Goal: Information Seeking & Learning: Learn about a topic

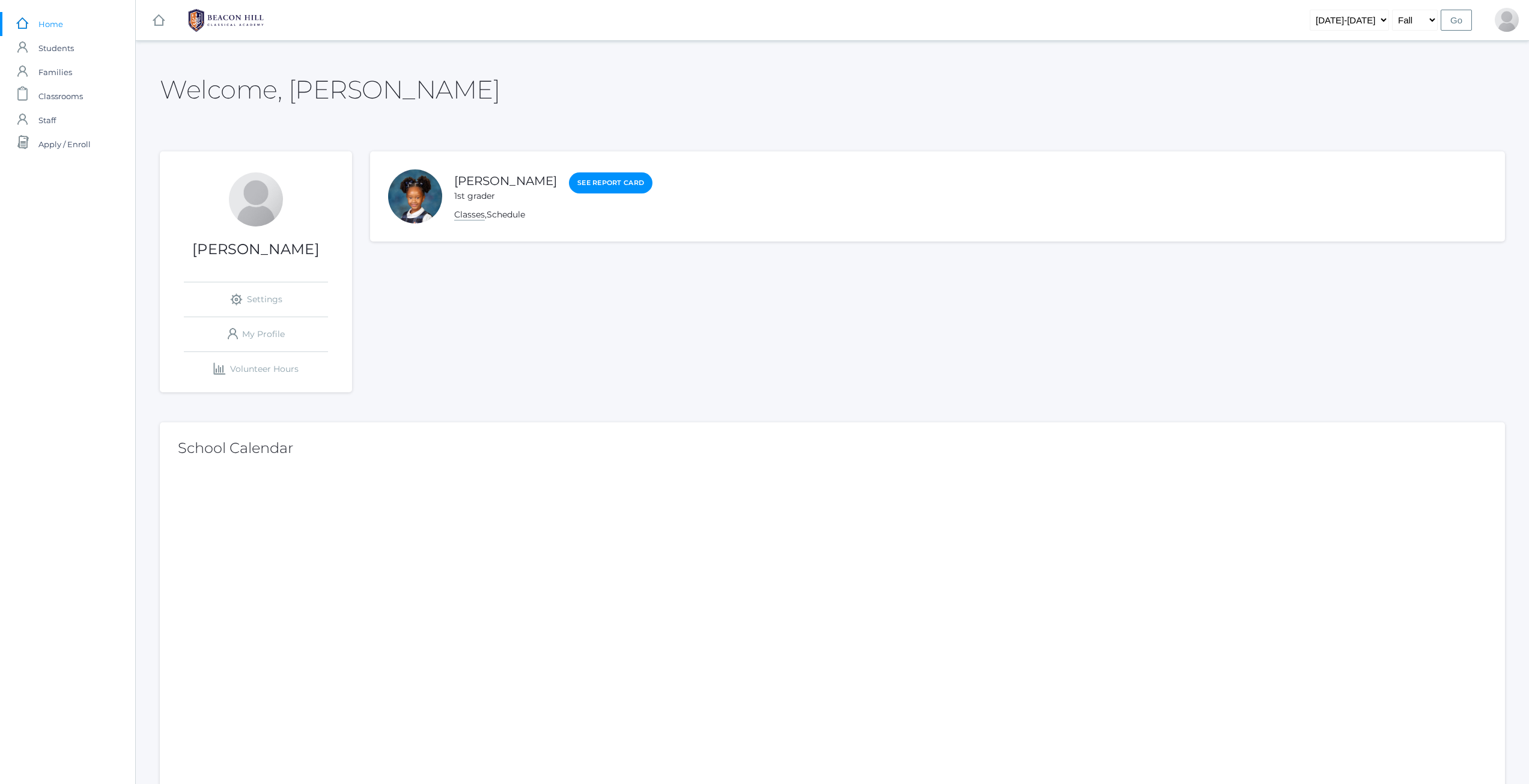
click at [463, 217] on link "Classes" at bounding box center [469, 215] width 31 height 12
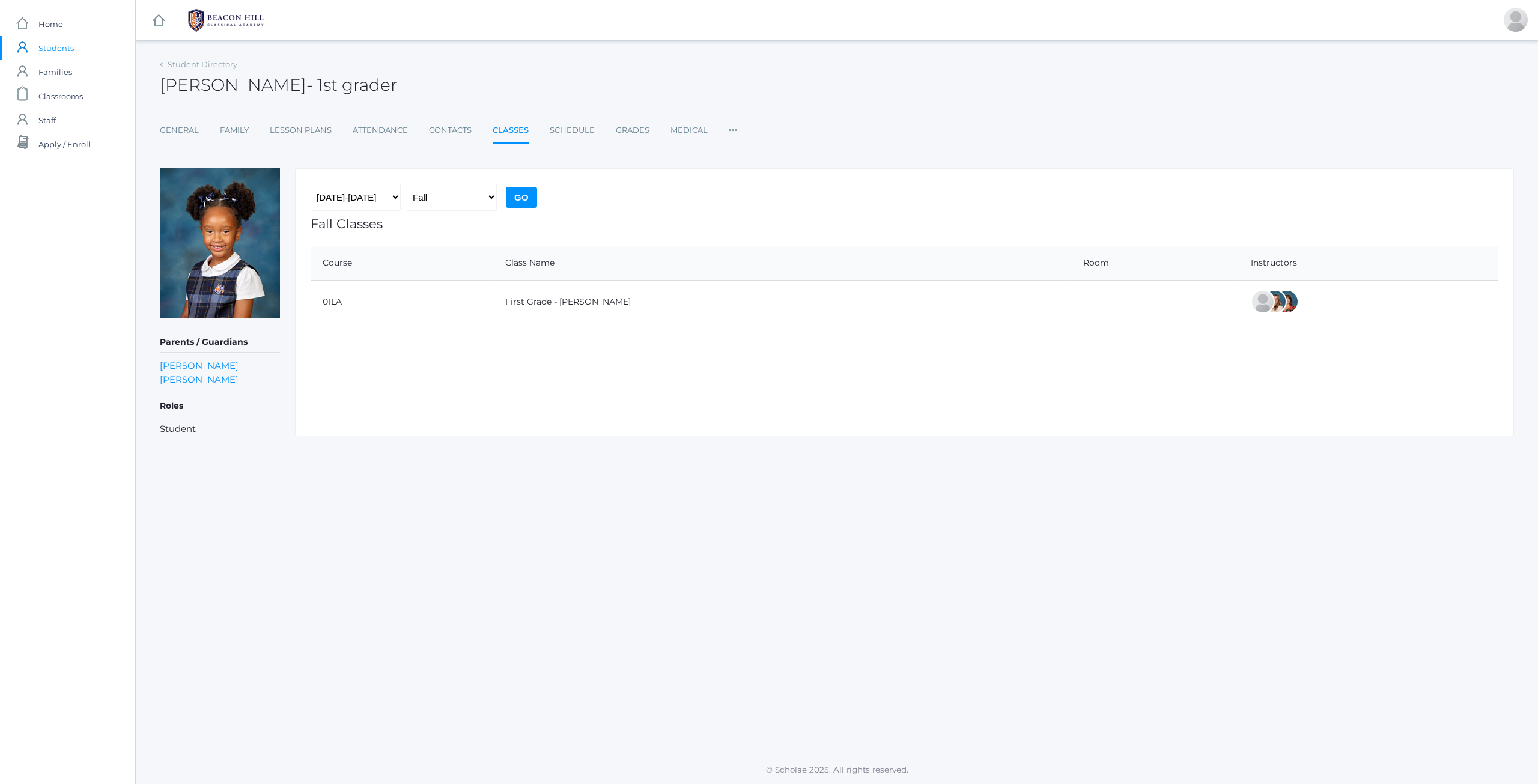
click at [367, 310] on td "01LA" at bounding box center [401, 301] width 183 height 43
click at [36, 25] on link "icons/ui/navigation/home Created with Sketch. Home" at bounding box center [67, 24] width 136 height 24
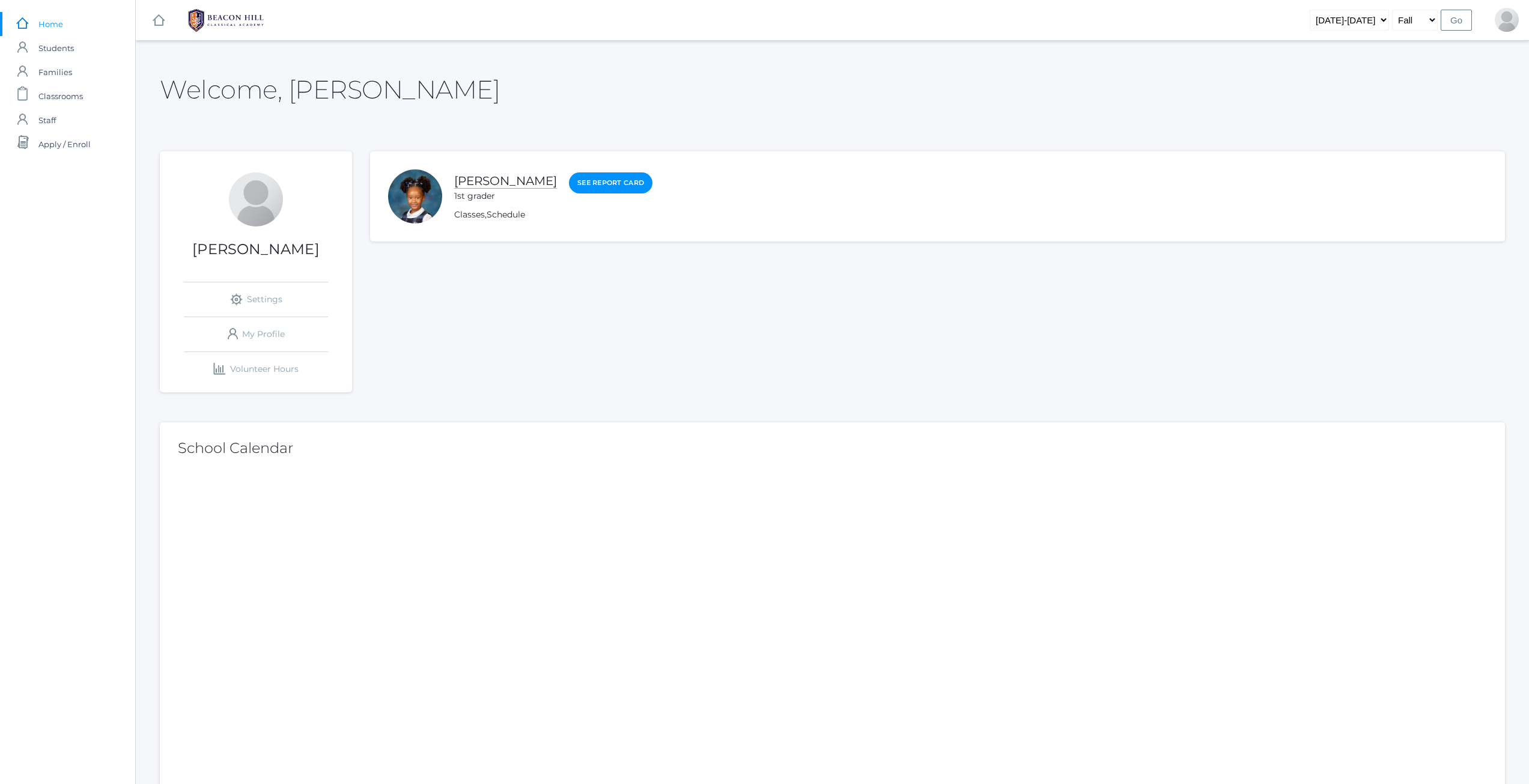
click at [502, 181] on link "Crue Harris" at bounding box center [505, 181] width 103 height 15
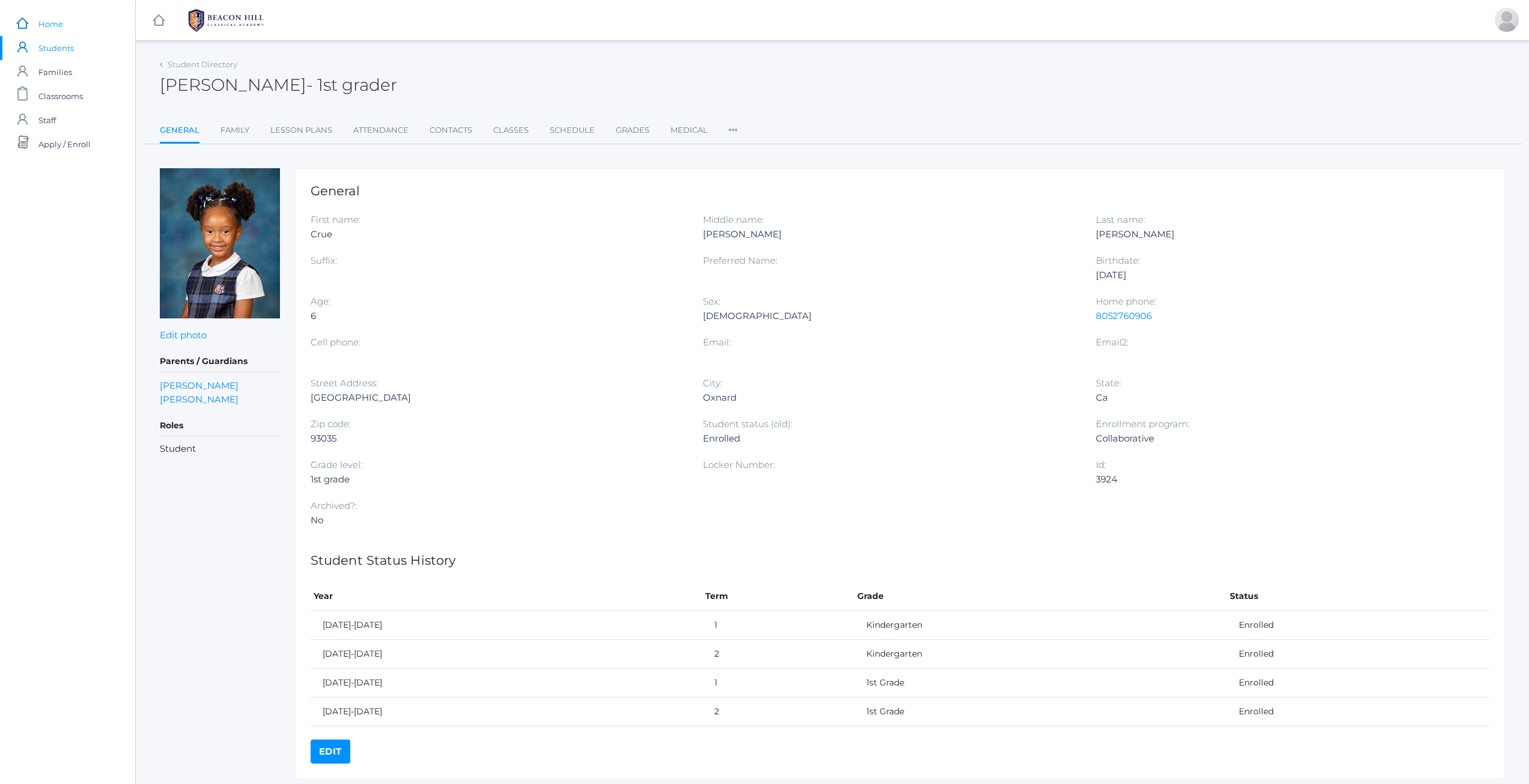
click at [61, 17] on span "Home" at bounding box center [50, 24] width 25 height 24
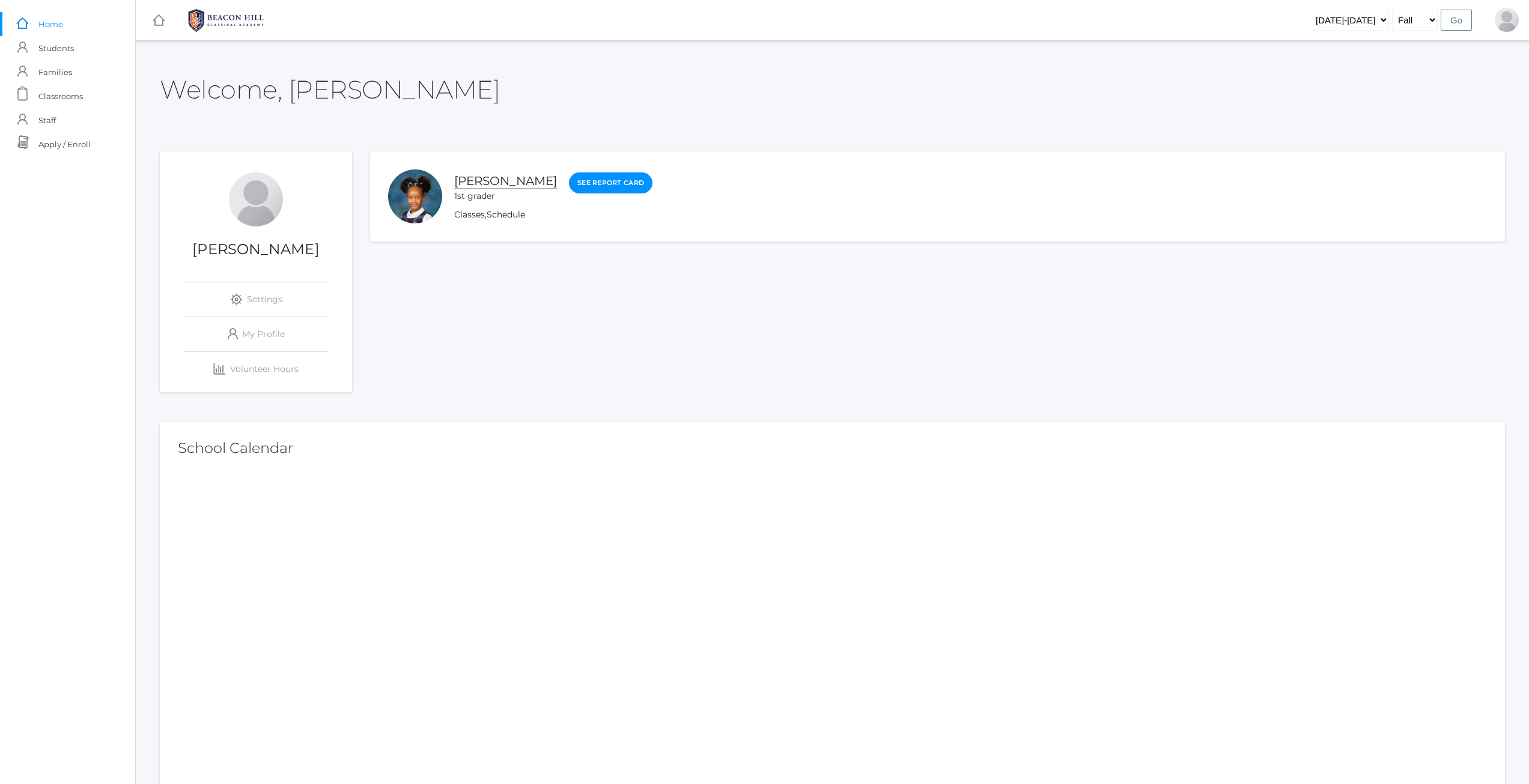
click at [491, 179] on link "Crue Harris" at bounding box center [505, 181] width 103 height 15
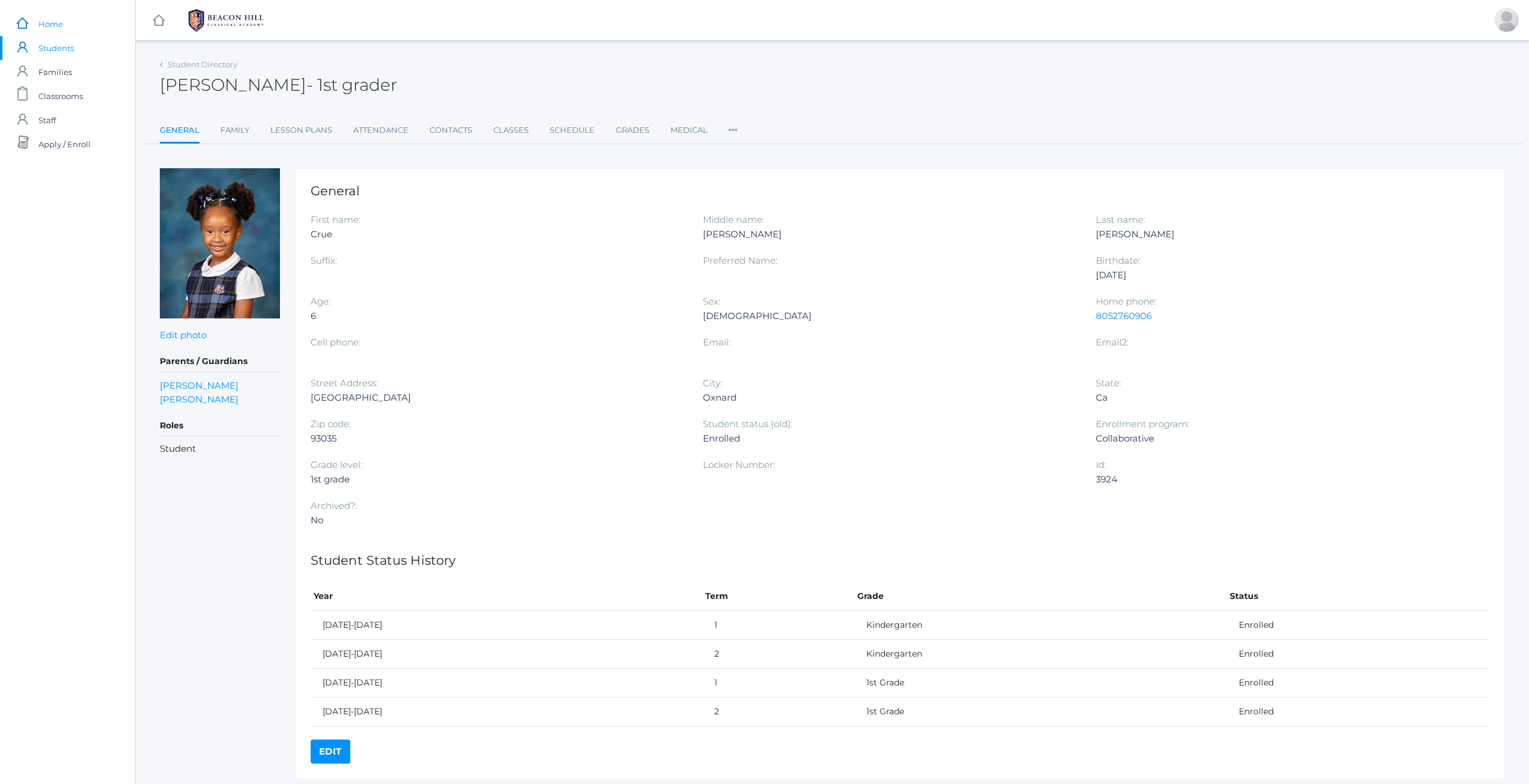
click at [36, 20] on link "icons/ui/navigation/home Created with Sketch. Home" at bounding box center [67, 24] width 136 height 24
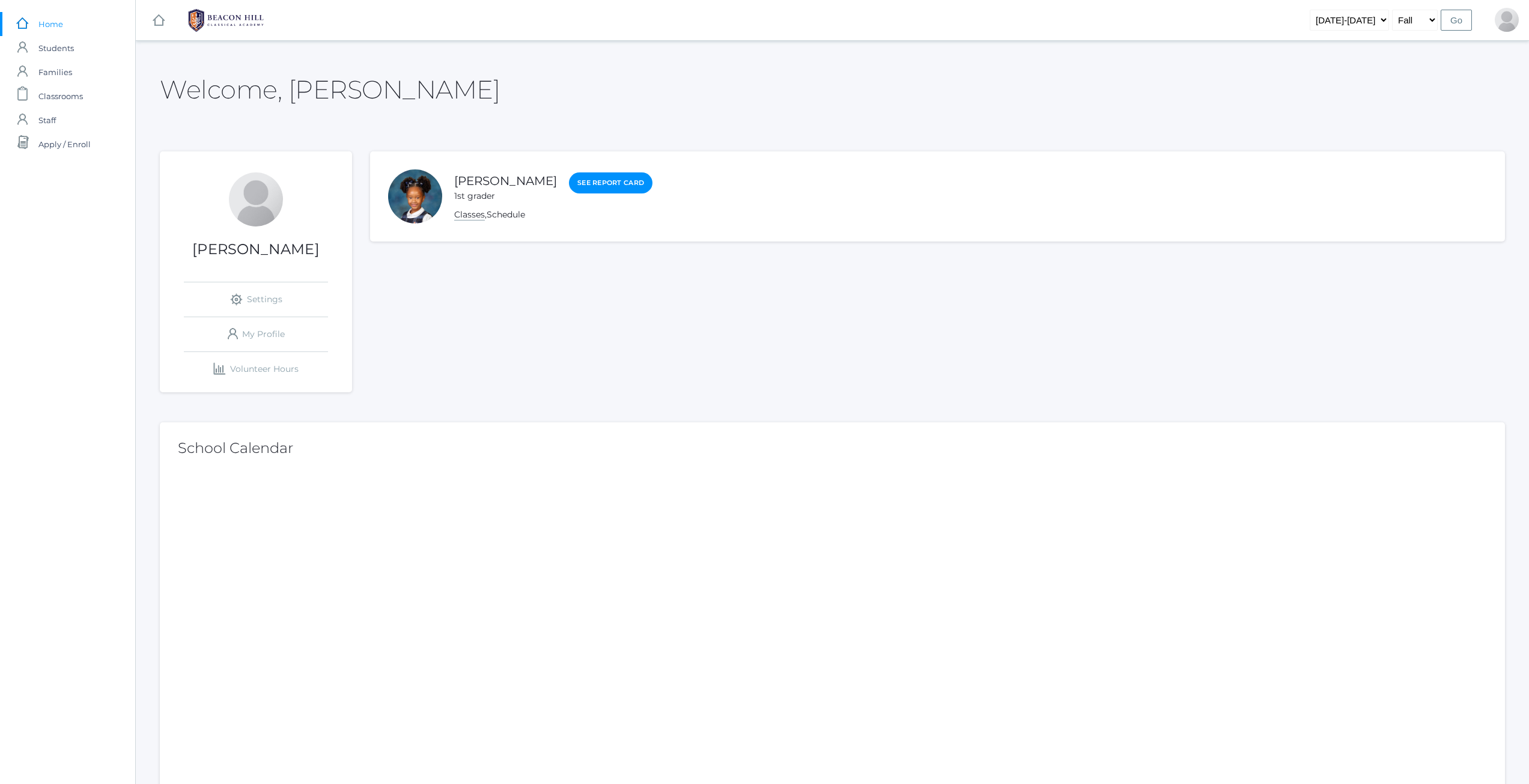
click at [468, 214] on link "Classes" at bounding box center [469, 215] width 31 height 12
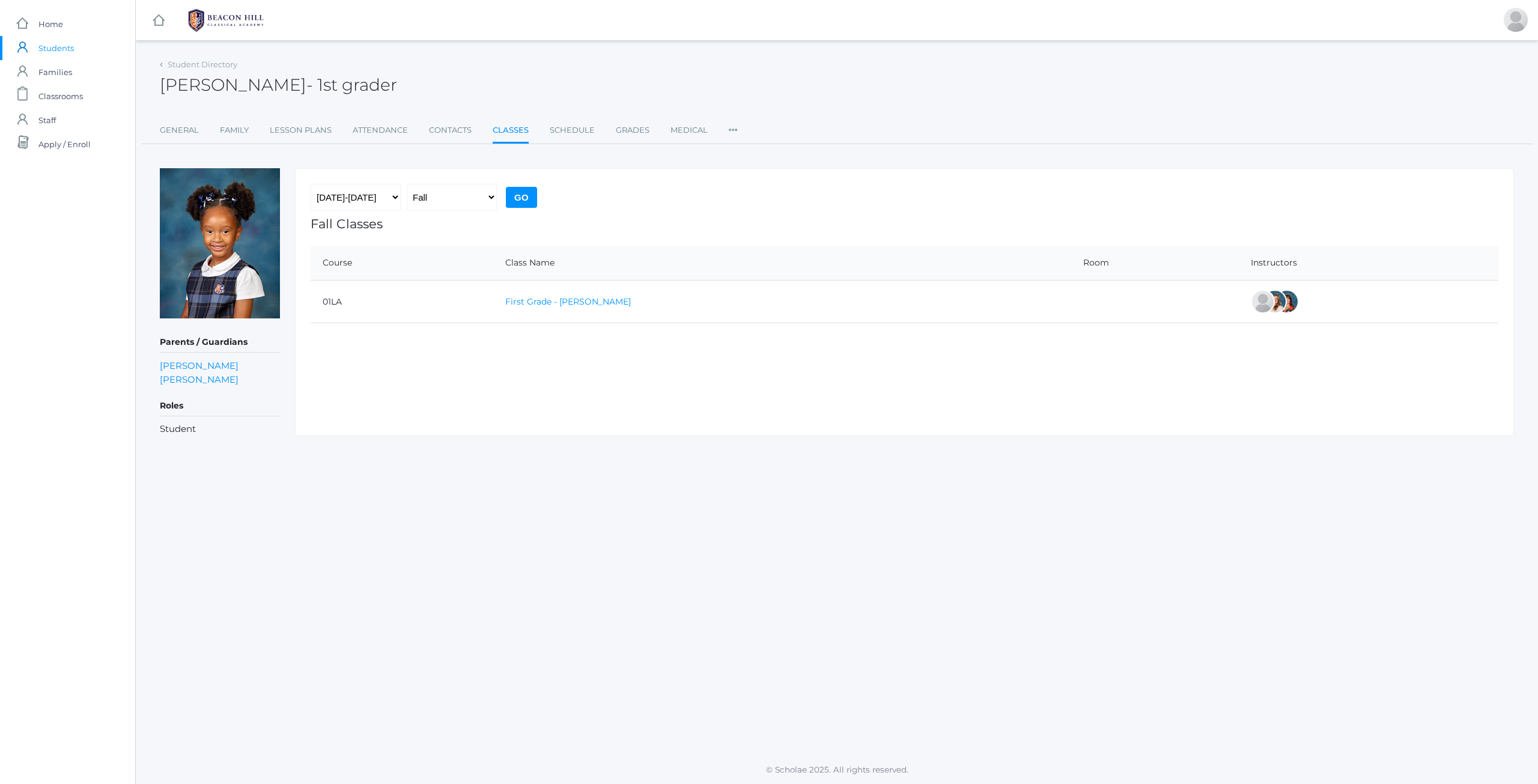
click at [548, 302] on link "First Grade - Watson" at bounding box center [568, 302] width 126 height 11
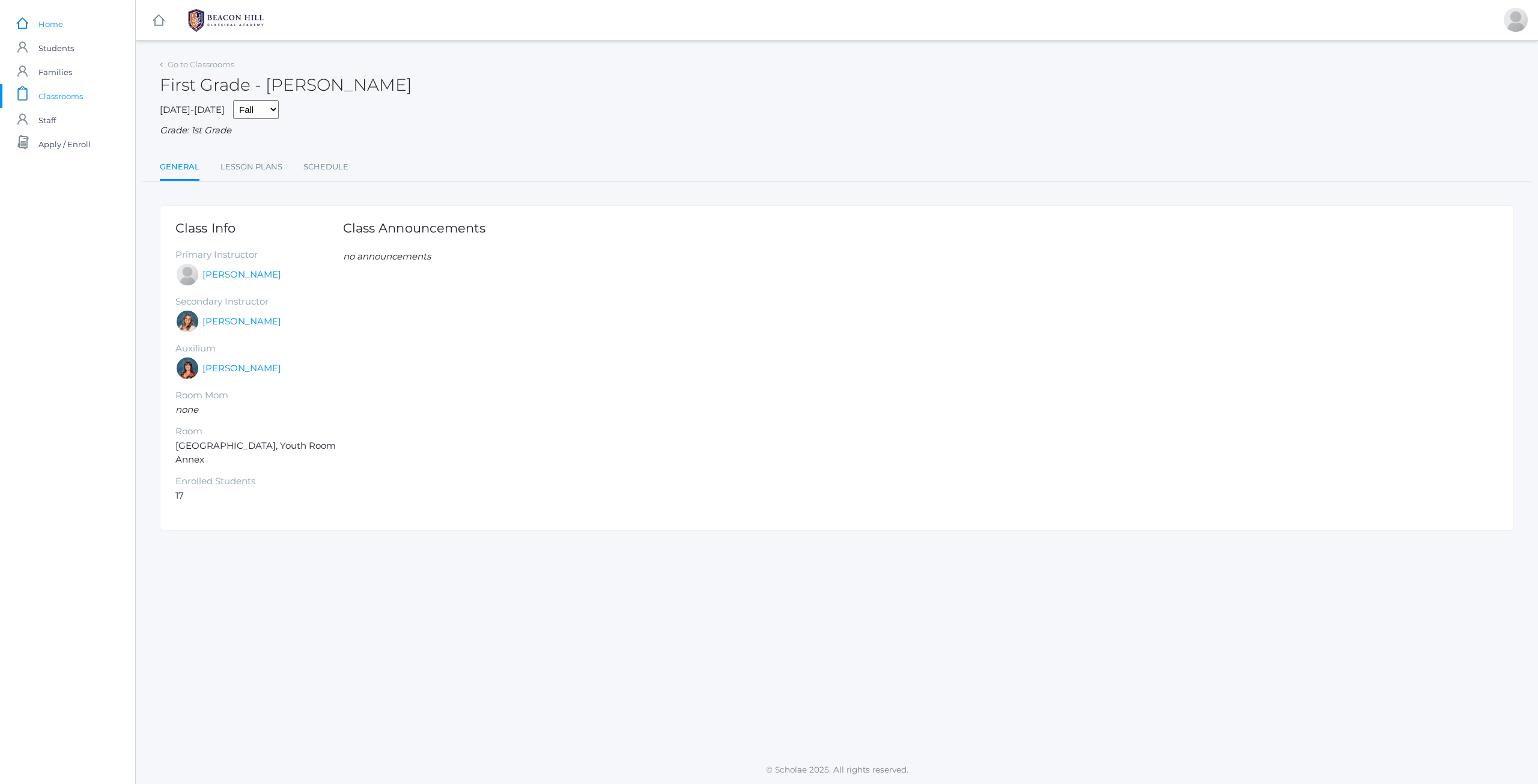
click at [55, 27] on span "Home" at bounding box center [50, 24] width 25 height 24
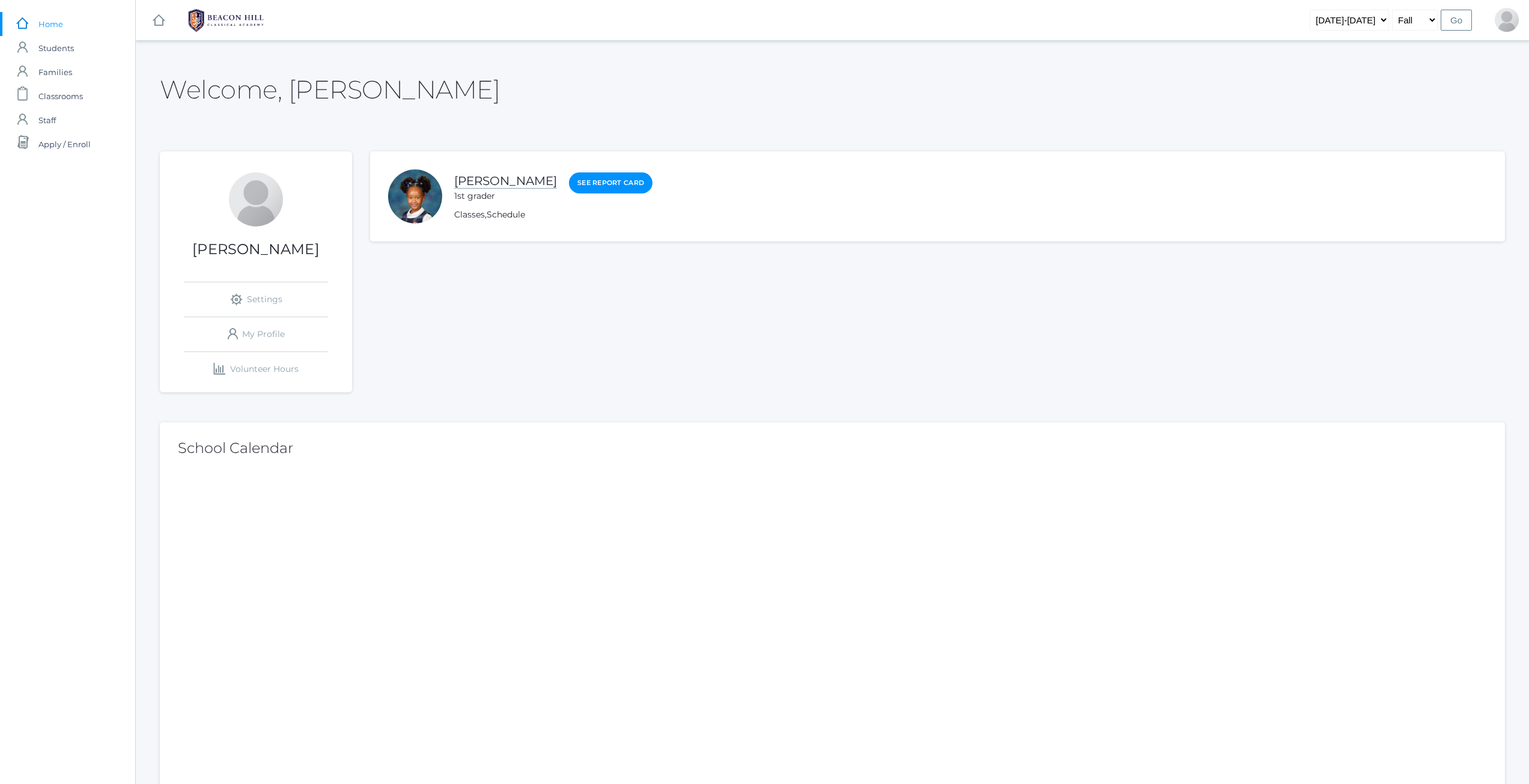
click at [488, 174] on link "Crue Harris" at bounding box center [505, 181] width 103 height 15
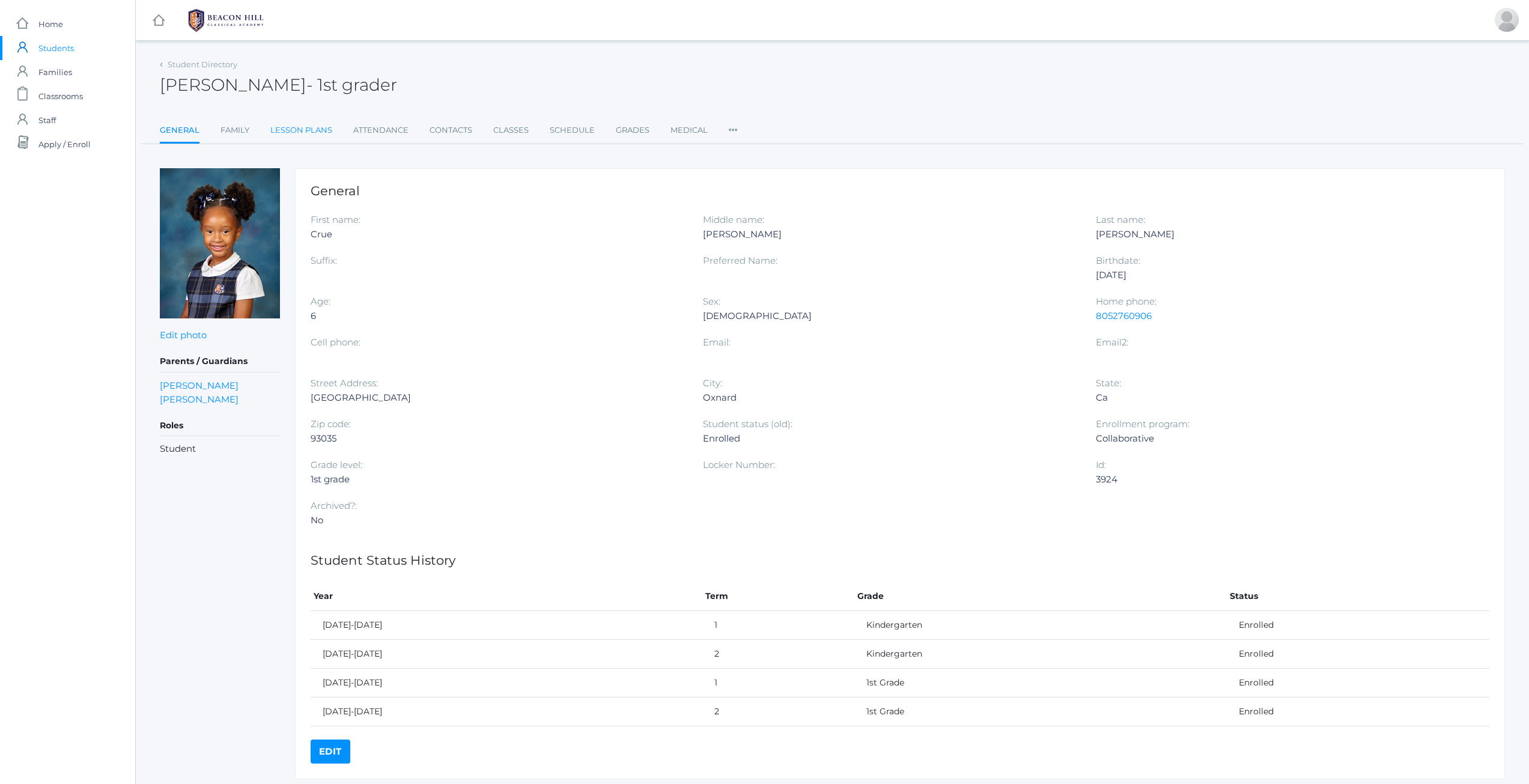
click at [310, 133] on link "Lesson Plans" at bounding box center [301, 130] width 62 height 24
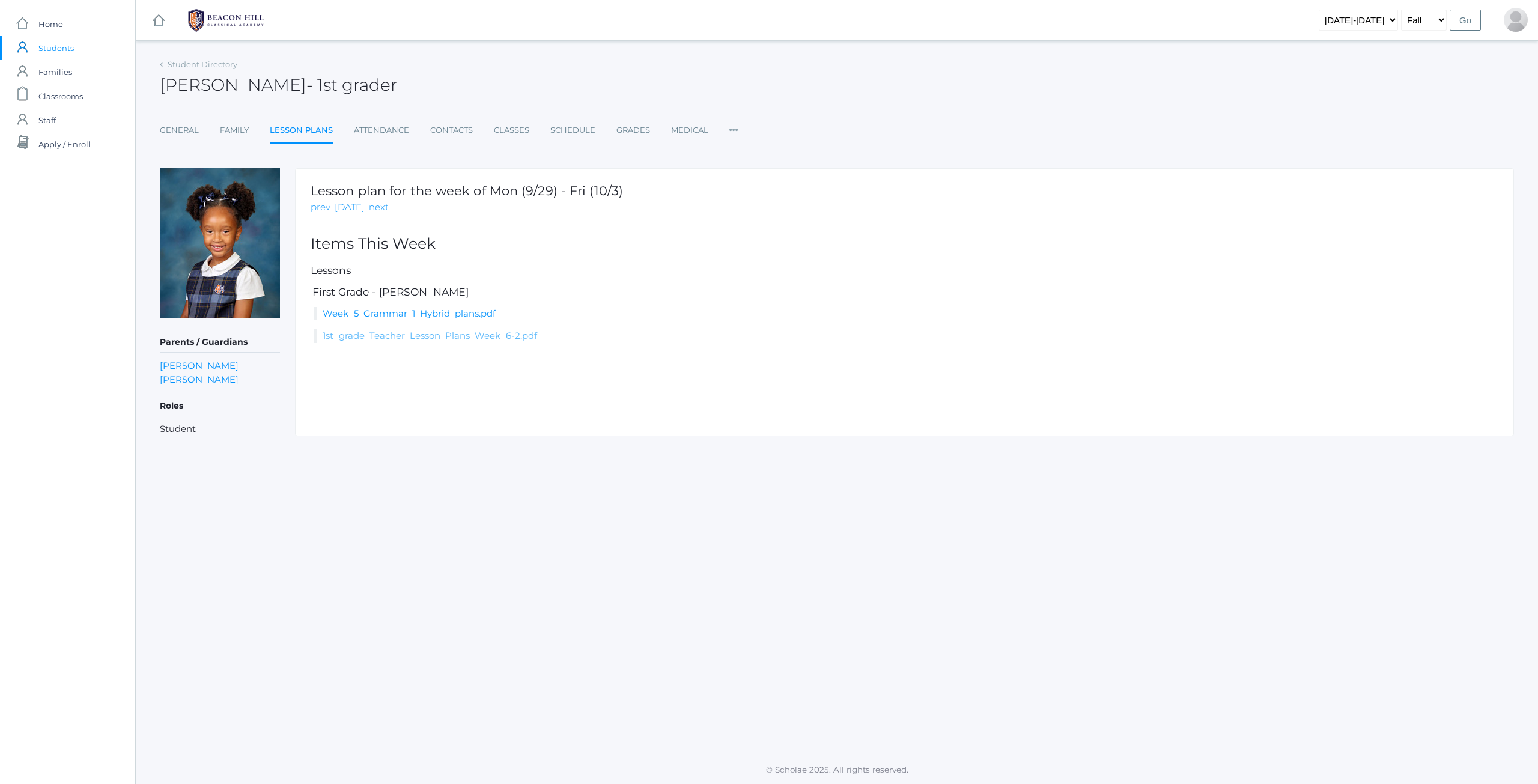
click at [441, 333] on link "1st_grade_Teacher_Lesson_Plans_Week_6-2.pdf" at bounding box center [430, 336] width 215 height 12
click at [371, 315] on link "Week_5_Grammar_1_Hybrid_plans.pdf" at bounding box center [409, 313] width 173 height 12
click at [45, 24] on span "Home" at bounding box center [50, 24] width 25 height 24
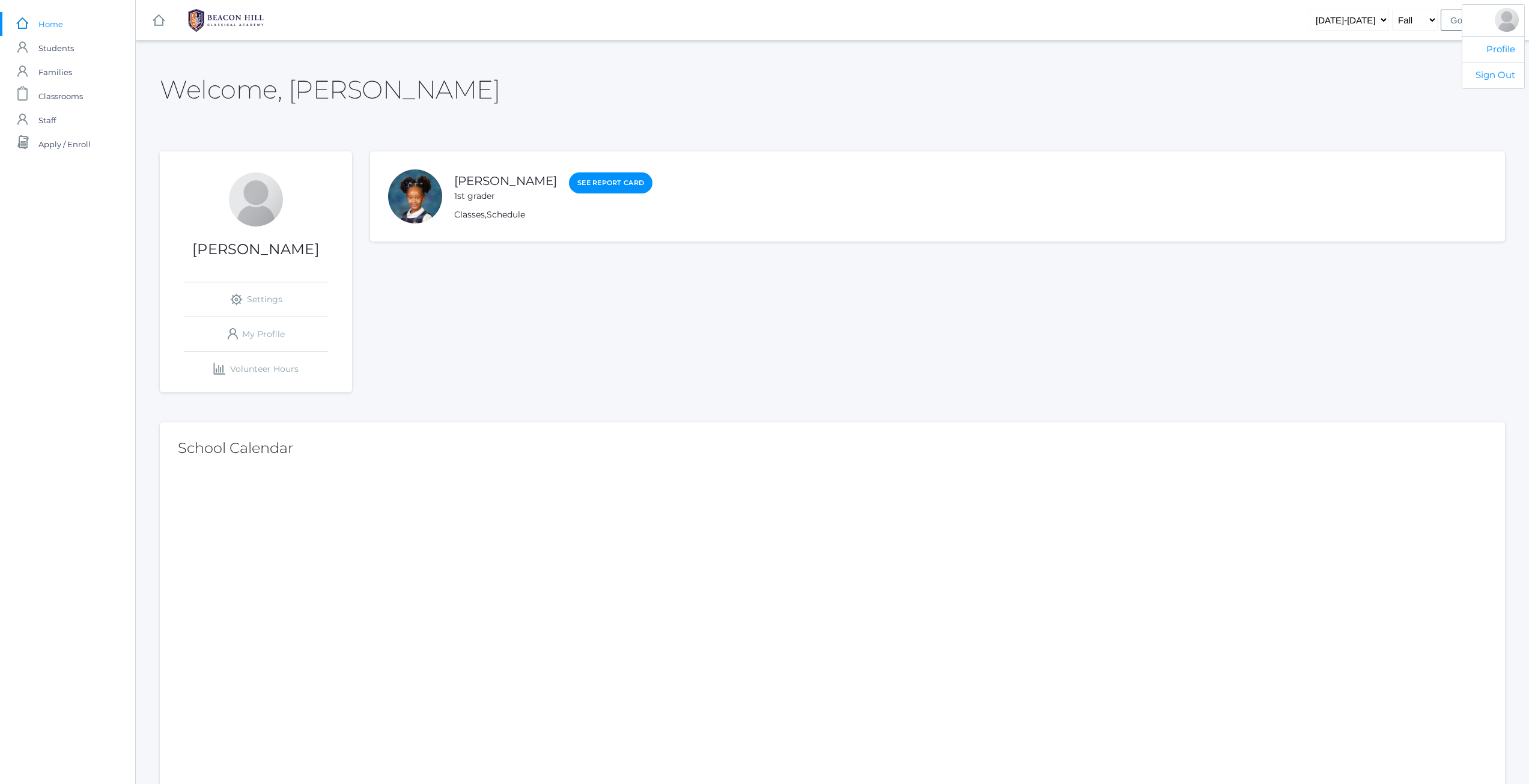
click at [1517, 27] on ul "Profile Sign Out" at bounding box center [1493, 46] width 63 height 85
click at [1505, 78] on link "Sign Out" at bounding box center [1494, 75] width 62 height 26
